Goal: Task Accomplishment & Management: Manage account settings

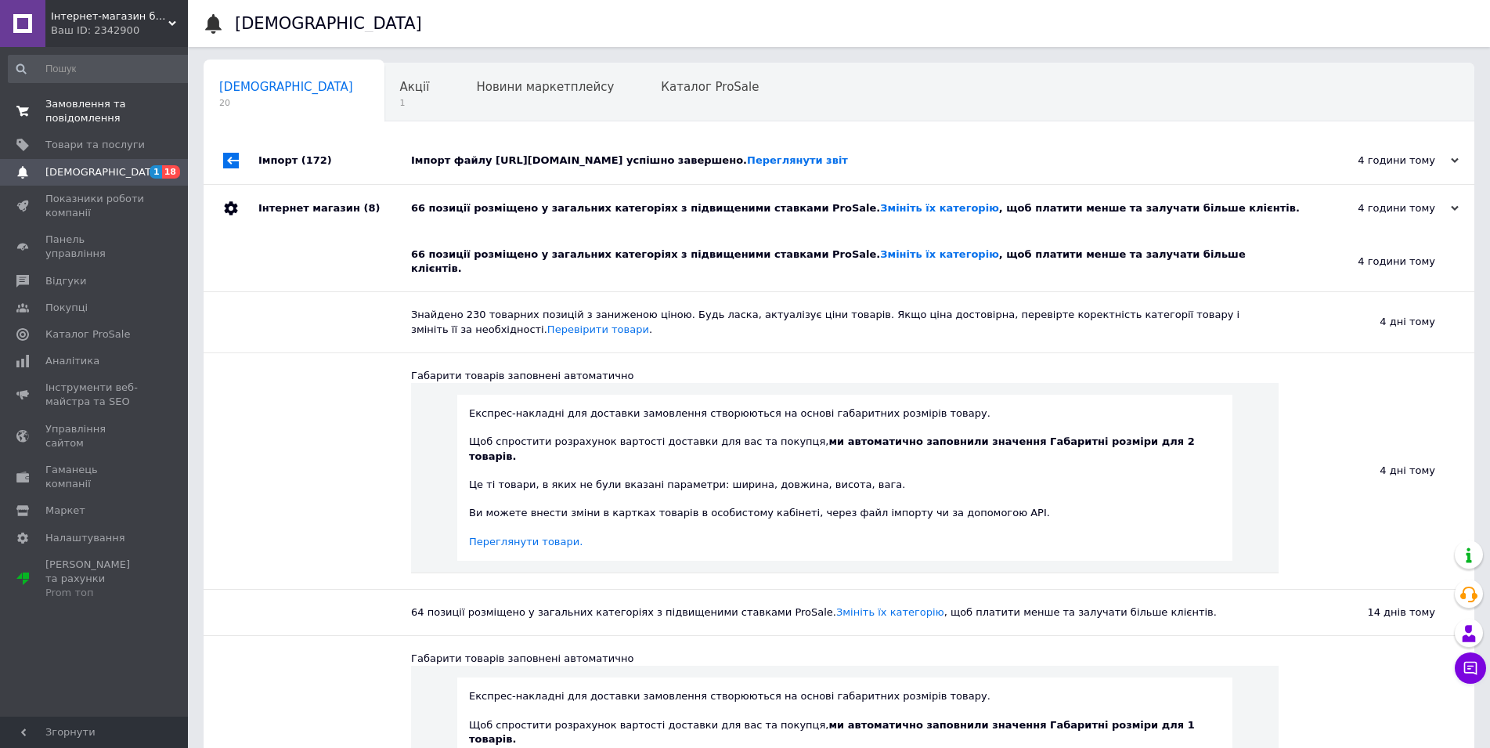
click at [64, 99] on span "Замовлення та повідомлення" at bounding box center [94, 111] width 99 height 28
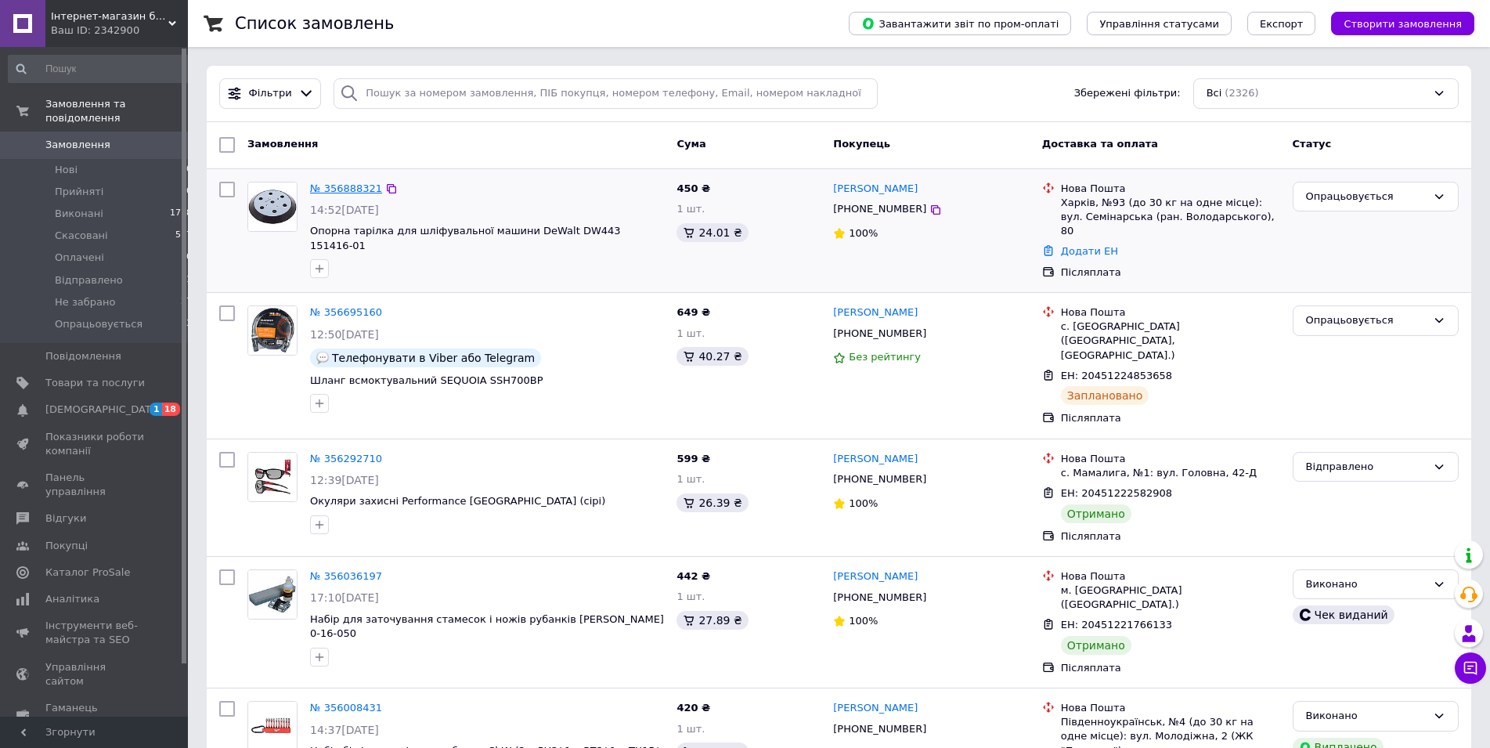
click at [333, 189] on link "№ 356888321" at bounding box center [346, 188] width 72 height 12
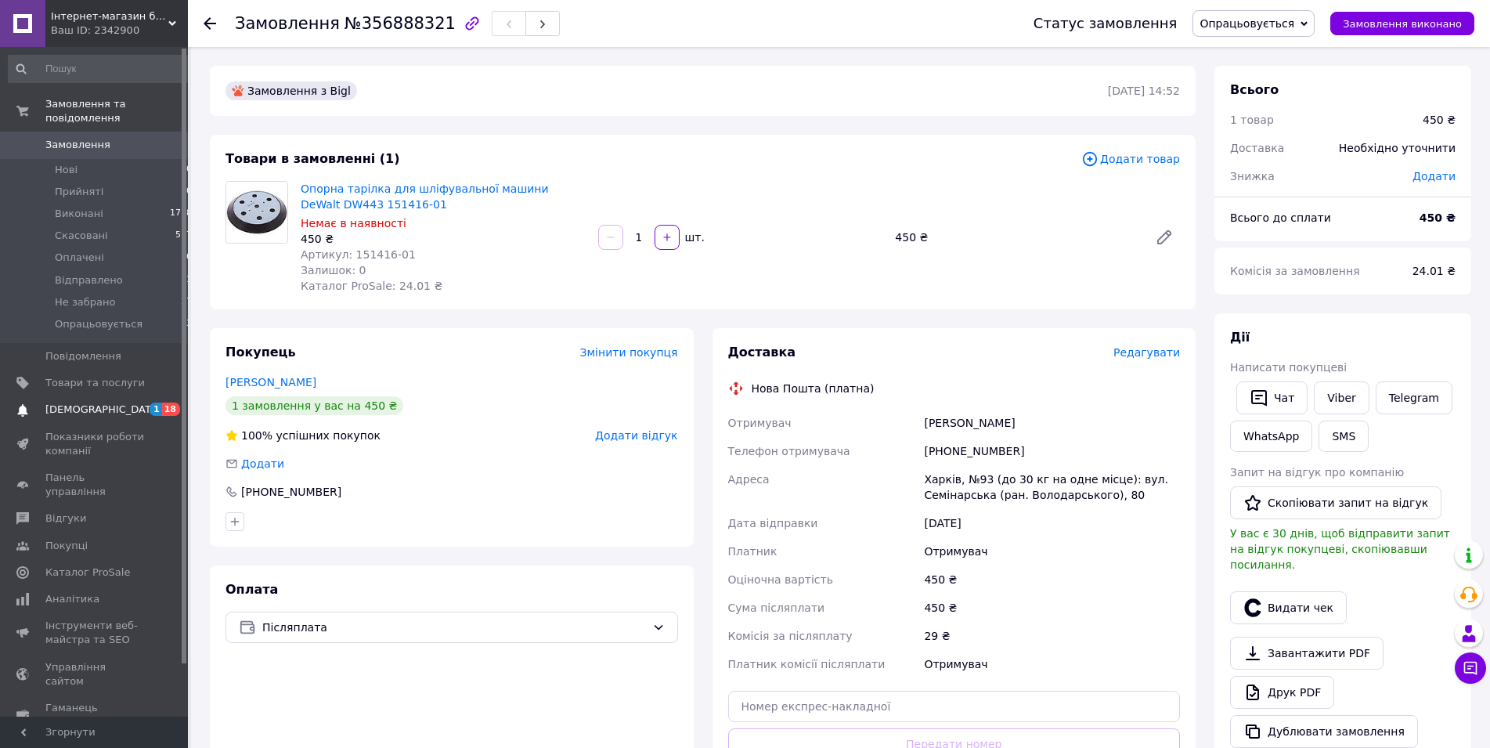
click at [96, 402] on span "[DEMOGRAPHIC_DATA]" at bounding box center [103, 409] width 116 height 14
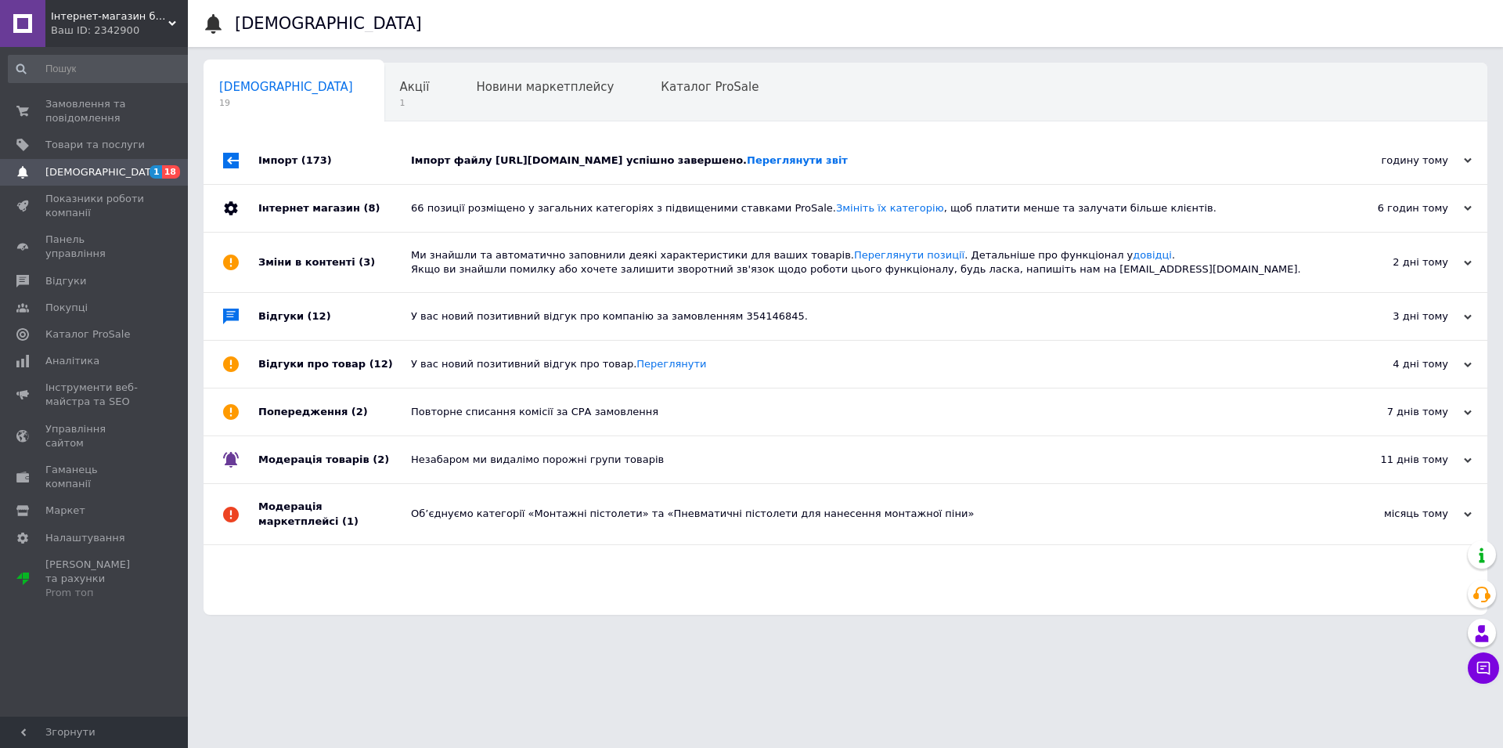
click at [543, 160] on div "Імпорт файлу [URL][DOMAIN_NAME] успішно завершено. Переглянути звіт" at bounding box center [863, 160] width 904 height 14
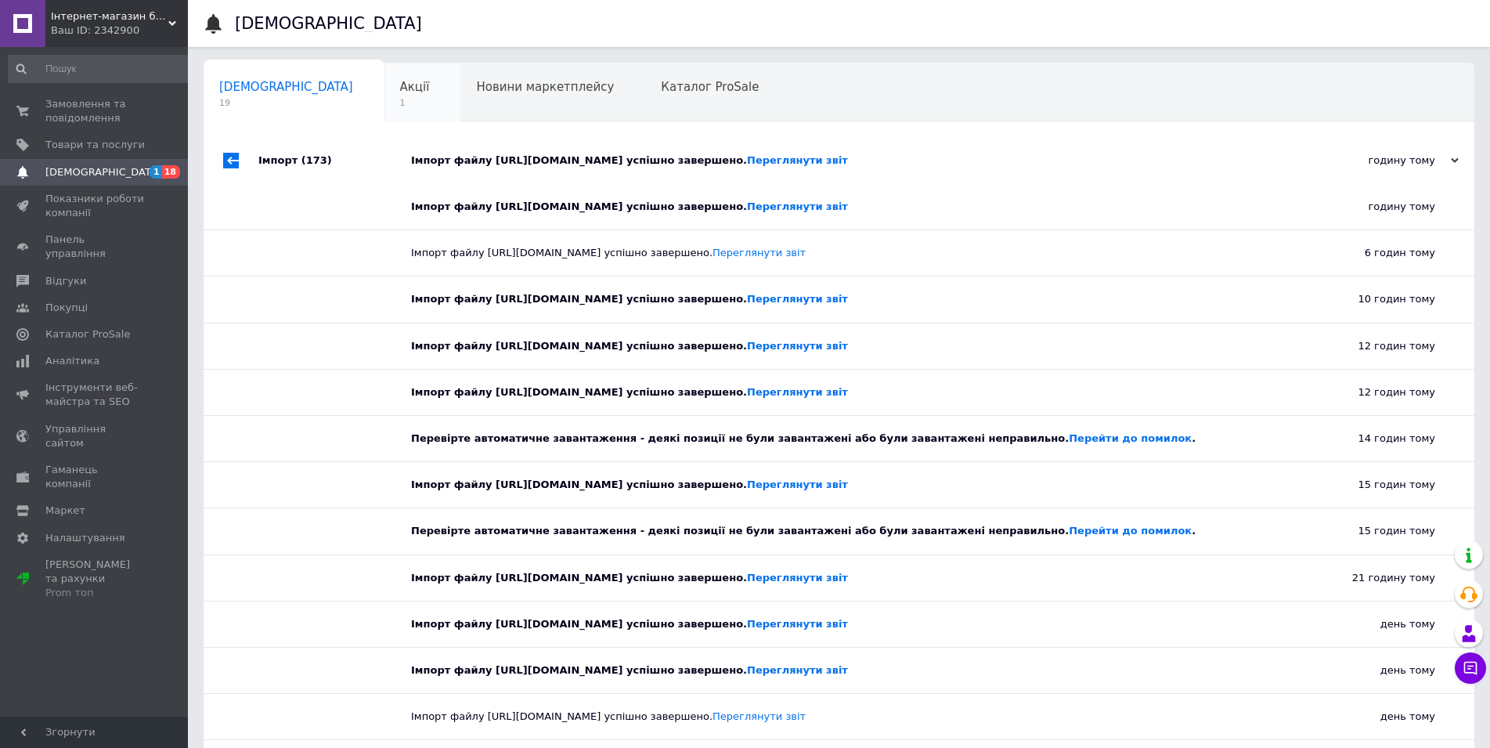
click at [384, 95] on div "Акції 1" at bounding box center [422, 92] width 77 height 59
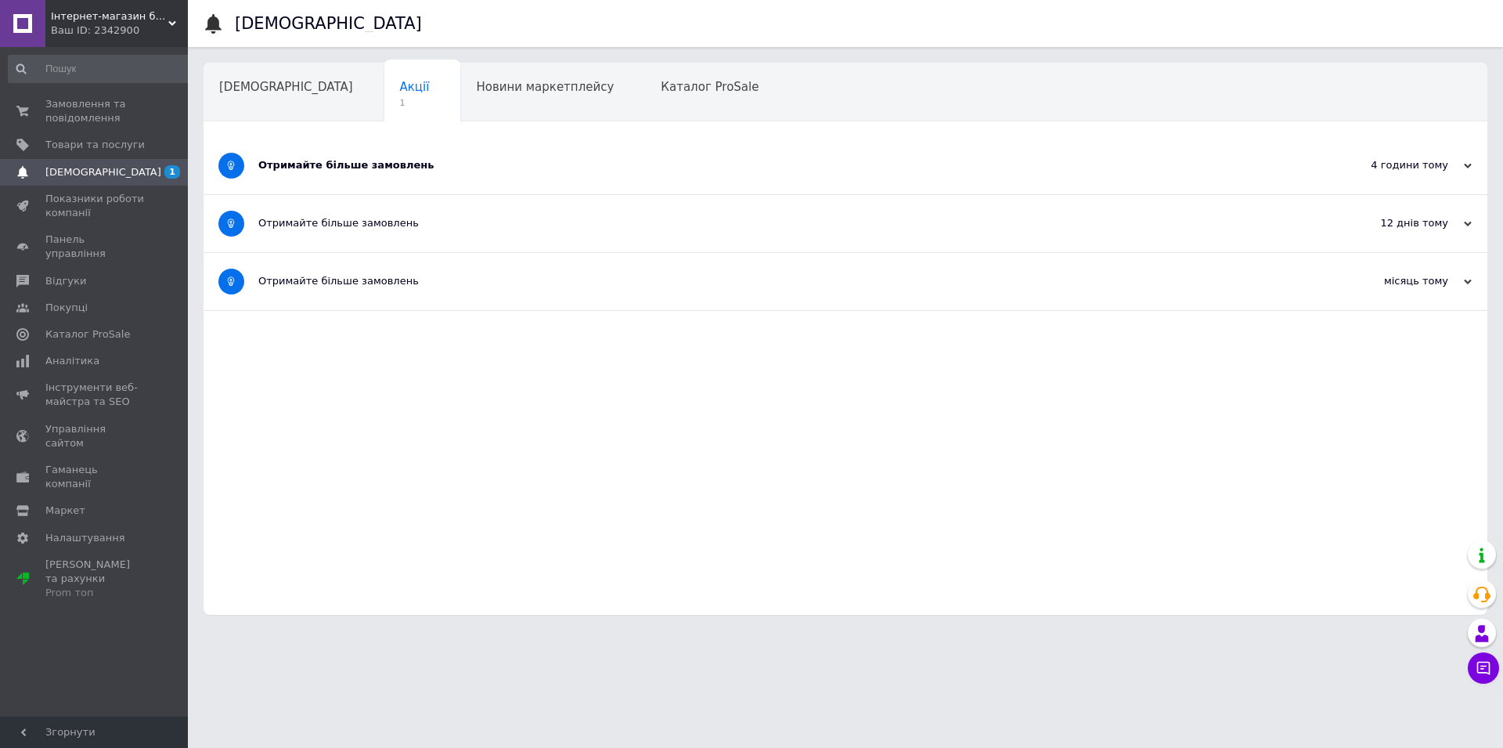
click at [297, 150] on div "Отримайте більше замовлень" at bounding box center [786, 165] width 1057 height 57
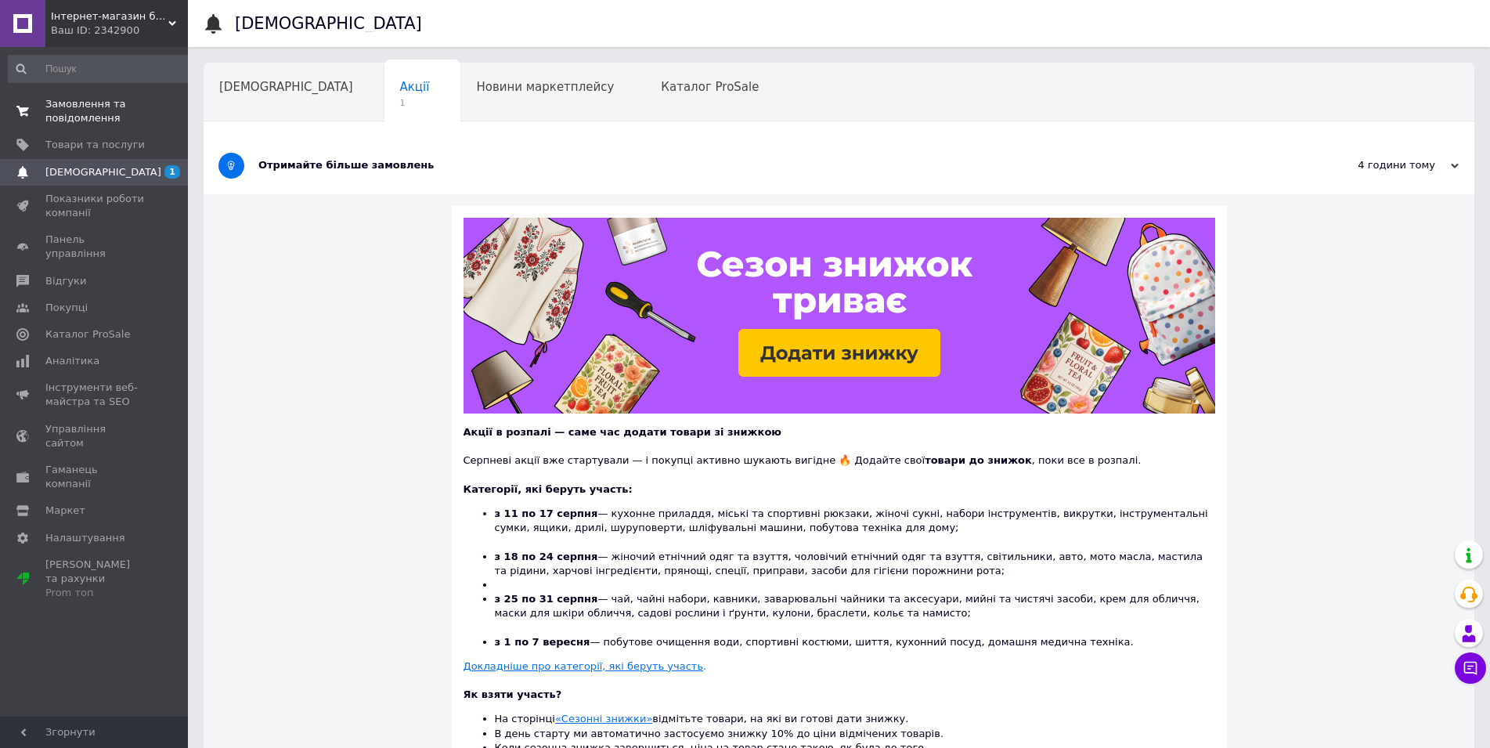
click at [85, 108] on span "Замовлення та повідомлення" at bounding box center [94, 111] width 99 height 28
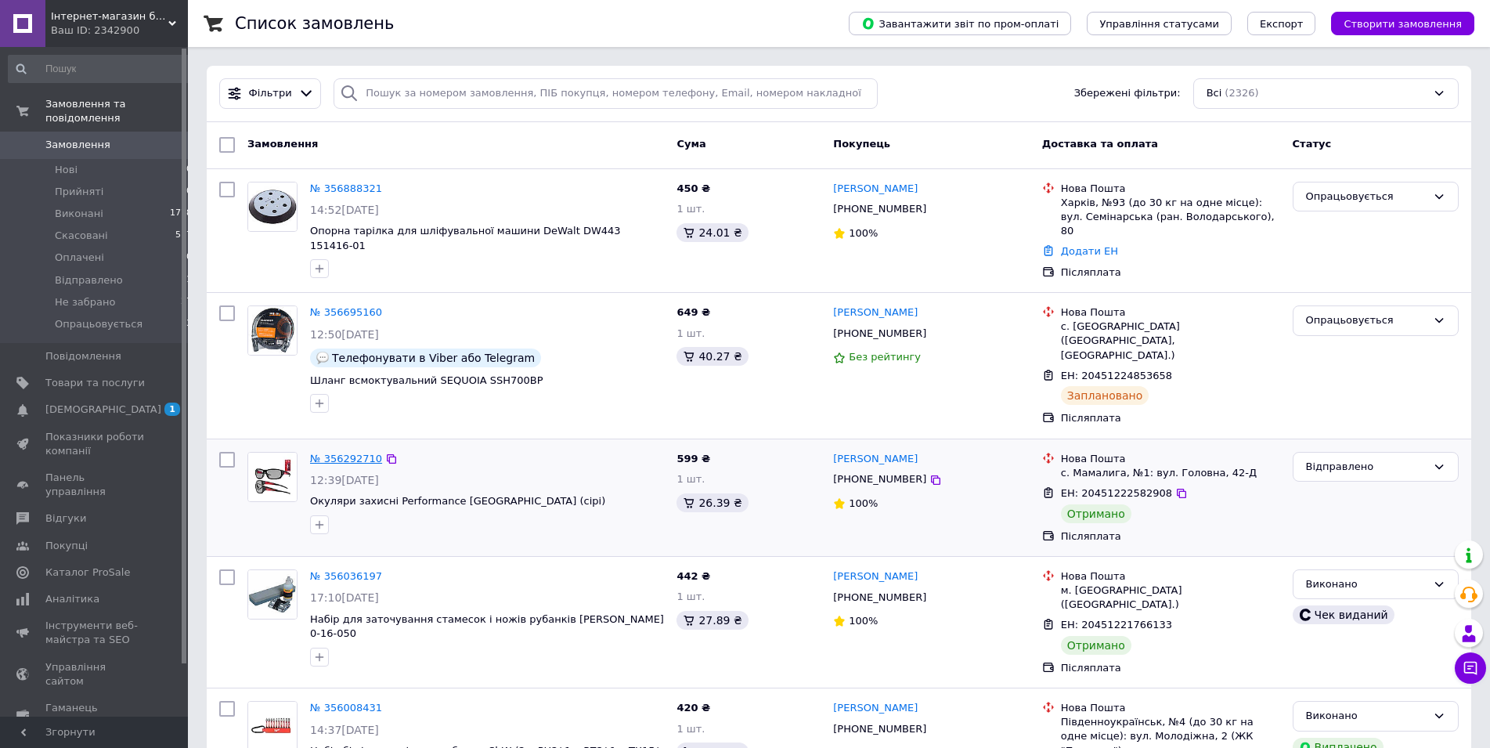
click at [349, 452] on link "№ 356292710" at bounding box center [346, 458] width 72 height 12
